Goal: Information Seeking & Learning: Learn about a topic

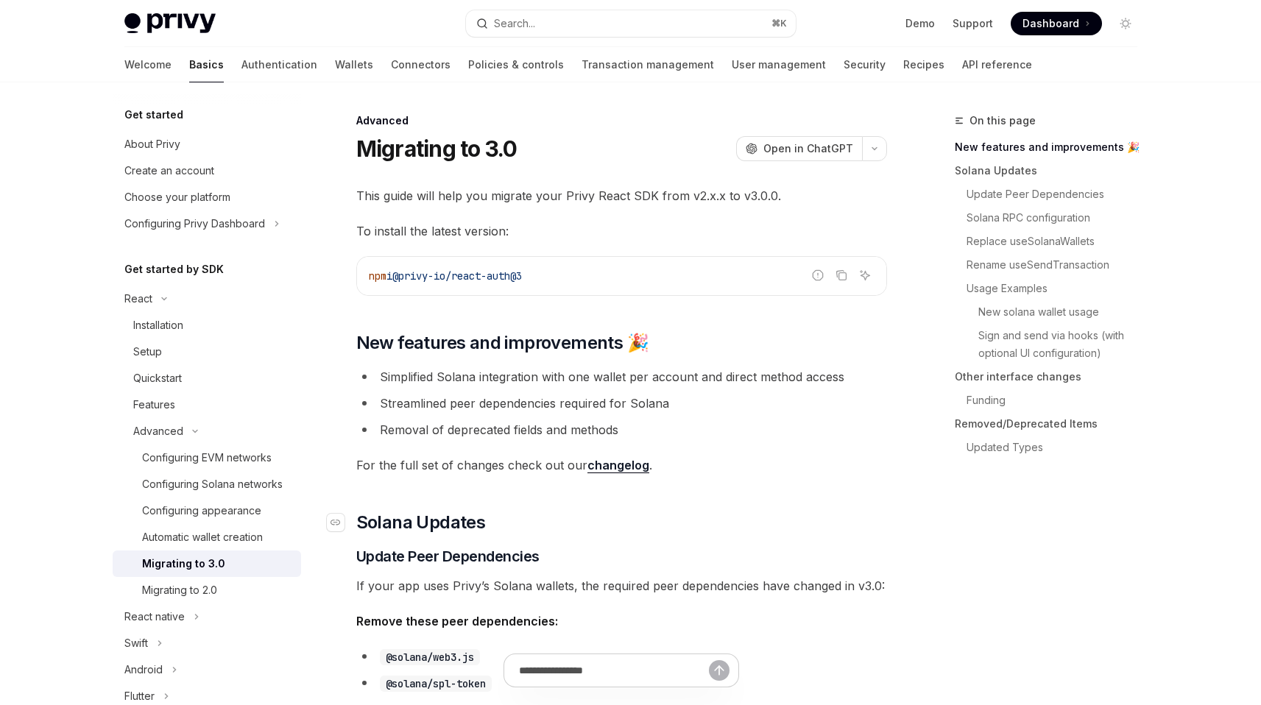
click at [693, 517] on h2 "​ Solana Updates" at bounding box center [621, 523] width 531 height 24
